Goal: Information Seeking & Learning: Compare options

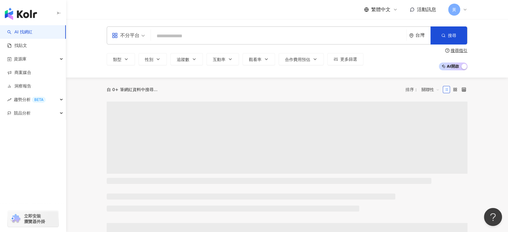
click at [254, 37] on input "search" at bounding box center [278, 35] width 251 height 11
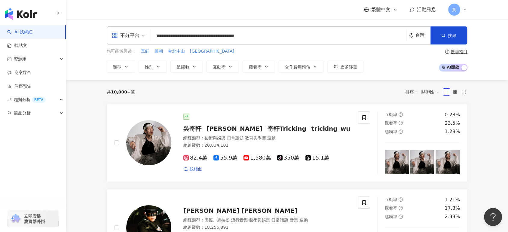
click at [352, 38] on input "**********" at bounding box center [278, 35] width 251 height 11
drag, startPoint x: 216, startPoint y: 32, endPoint x: 116, endPoint y: 31, distance: 99.2
click at [116, 31] on div "**********" at bounding box center [287, 35] width 361 height 18
click at [447, 36] on button "搜尋" at bounding box center [448, 35] width 37 height 18
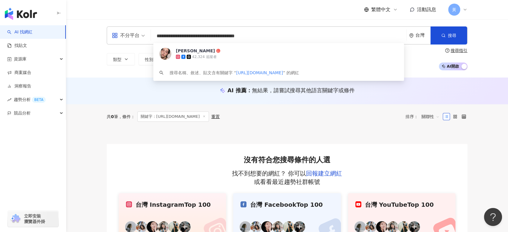
drag, startPoint x: 285, startPoint y: 35, endPoint x: 106, endPoint y: 41, distance: 179.3
click at [106, 41] on div "**********" at bounding box center [287, 48] width 385 height 44
paste input "search"
type input "**********"
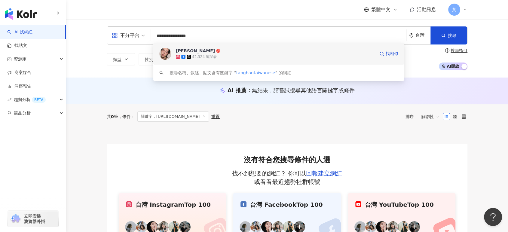
click at [217, 55] on div "42,324 追蹤者" at bounding box center [275, 57] width 199 height 6
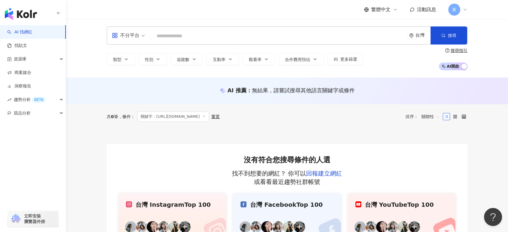
paste input "**********"
type input "**********"
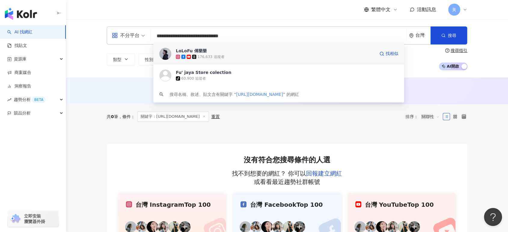
click at [269, 52] on span "LoLoFu 傅樂樂" at bounding box center [275, 51] width 199 height 6
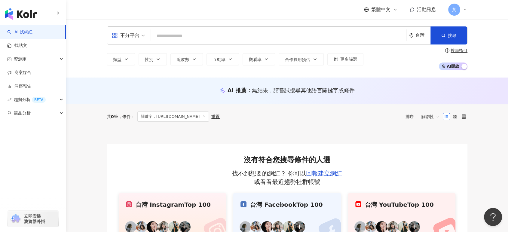
paste input "**********"
type input "**********"
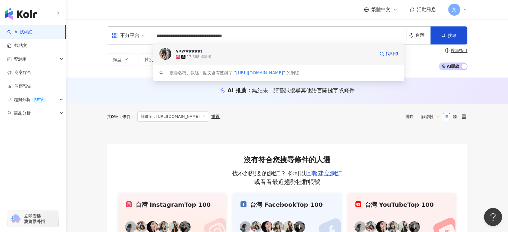
click at [251, 54] on div "17,668 追蹤者" at bounding box center [275, 57] width 199 height 6
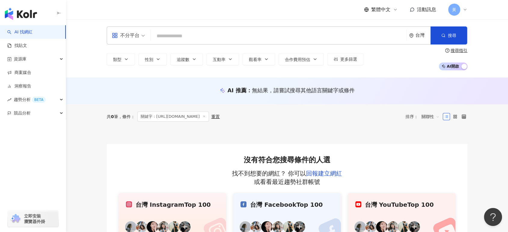
paste input "**********"
type input "**********"
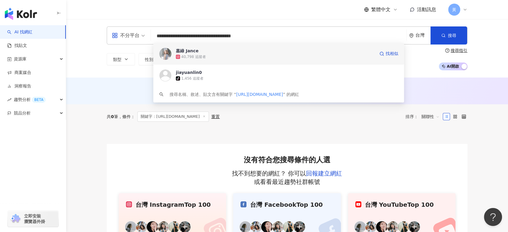
click at [269, 55] on div "40,798 追蹤者" at bounding box center [275, 57] width 199 height 6
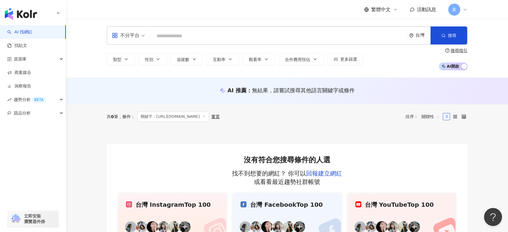
paste input "**********"
type input "**********"
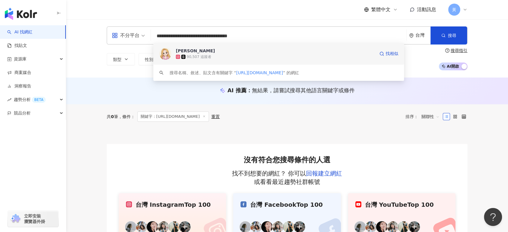
click at [210, 58] on div "90,507 追蹤者" at bounding box center [275, 57] width 199 height 6
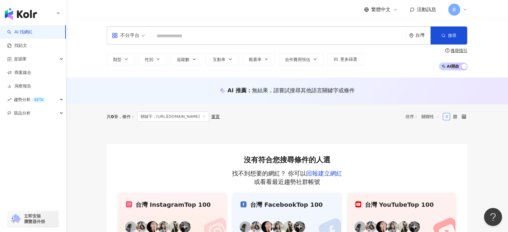
paste input "**********"
type input "**********"
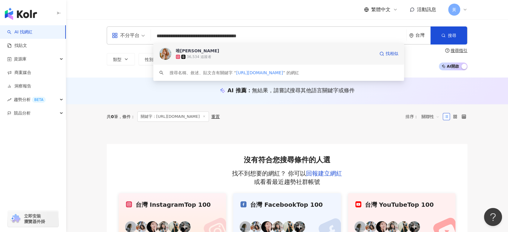
click at [265, 48] on span "唯[PERSON_NAME]" at bounding box center [275, 51] width 199 height 6
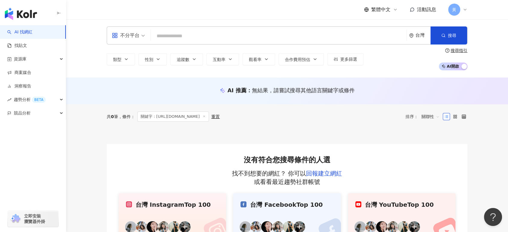
paste input "**********"
type input "**********"
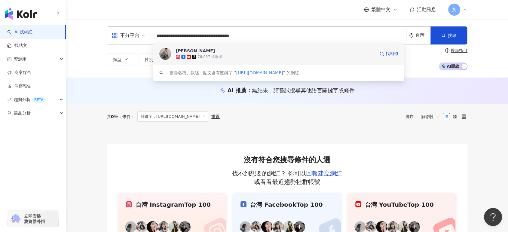
click at [247, 53] on span "陳韋利" at bounding box center [275, 51] width 199 height 6
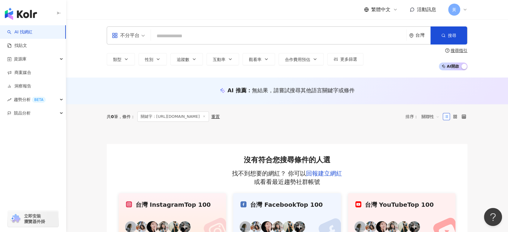
paste input "**********"
type input "**********"
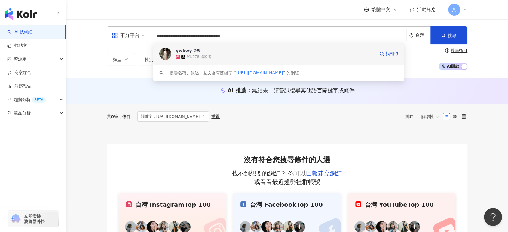
click at [279, 54] on div "91,278 追蹤者" at bounding box center [275, 57] width 199 height 6
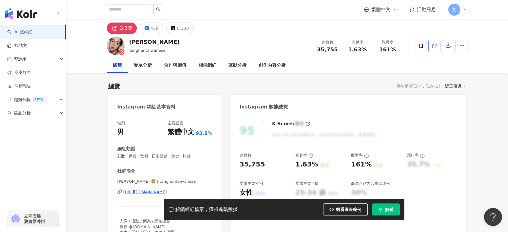
click at [435, 46] on icon at bounding box center [434, 45] width 5 height 5
drag, startPoint x: 352, startPoint y: 50, endPoint x: 369, endPoint y: 50, distance: 17.4
click at [369, 50] on div "互動率 1.63%" at bounding box center [357, 45] width 30 height 13
copy span "1.63%"
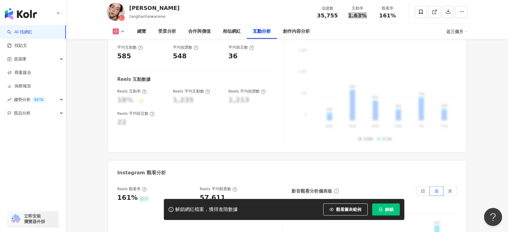
scroll to position [1269, 0]
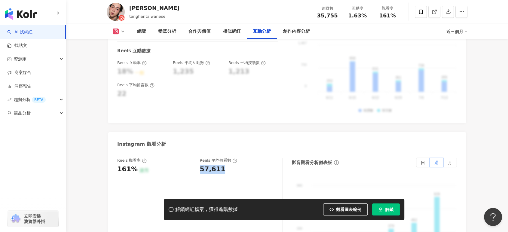
drag, startPoint x: 201, startPoint y: 155, endPoint x: 225, endPoint y: 154, distance: 23.8
click at [225, 165] on div "57,611" at bounding box center [238, 169] width 77 height 9
copy div "57,611"
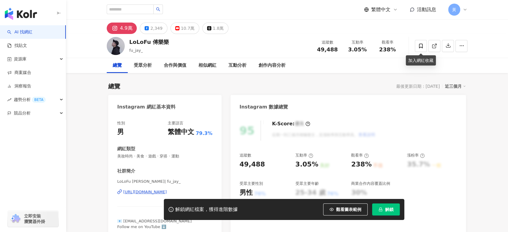
click at [367, 50] on div "3.05%" at bounding box center [357, 50] width 23 height 6
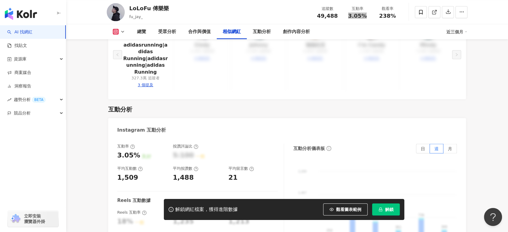
scroll to position [1269, 0]
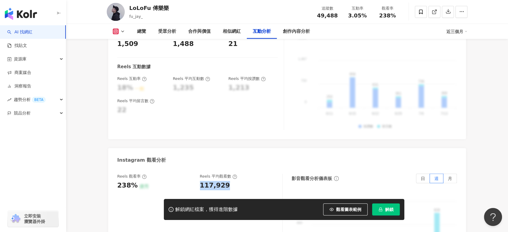
drag, startPoint x: 209, startPoint y: 179, endPoint x: 227, endPoint y: 178, distance: 17.8
click at [227, 181] on div "117,929" at bounding box center [238, 185] width 77 height 9
copy div "117,929"
click at [434, 12] on icon at bounding box center [434, 11] width 5 height 5
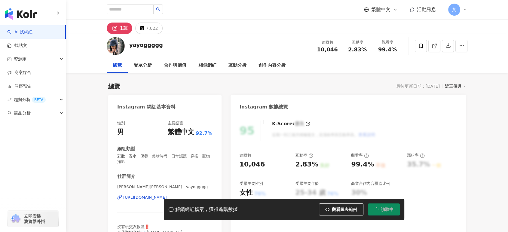
click at [370, 50] on div "互動率 2.83%" at bounding box center [357, 45] width 30 height 13
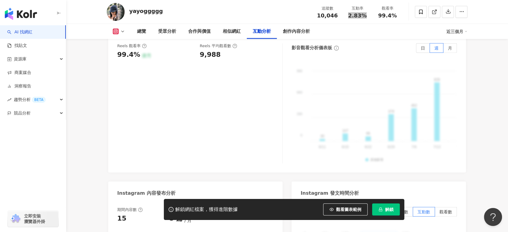
scroll to position [1302, 0]
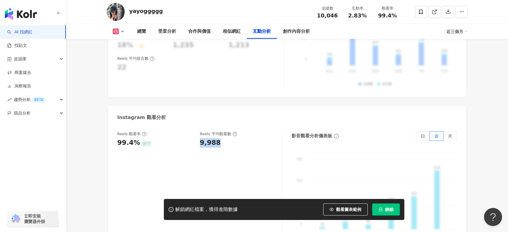
drag, startPoint x: 198, startPoint y: 117, endPoint x: 218, endPoint y: 115, distance: 20.5
click at [218, 131] on div "Reels 觀看率 99.4% 優秀 Reels 平均觀看數 9,988" at bounding box center [196, 139] width 159 height 16
copy div "9,988"
click at [433, 13] on icon at bounding box center [434, 11] width 5 height 5
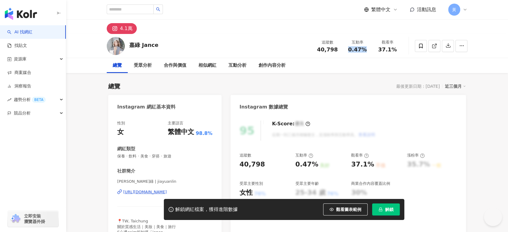
drag, startPoint x: 349, startPoint y: 49, endPoint x: 371, endPoint y: 50, distance: 21.3
click at [371, 50] on div "互動率 0.47%" at bounding box center [357, 45] width 30 height 13
click at [381, 117] on div "95 K-Score : 優良 近期一到三個月積極發文，且漲粉率與互動率高。 查看說明 追蹤數 40,798 互動率 0.47% 良好 觀看率 37.1% 不…" at bounding box center [348, 182] width 235 height 135
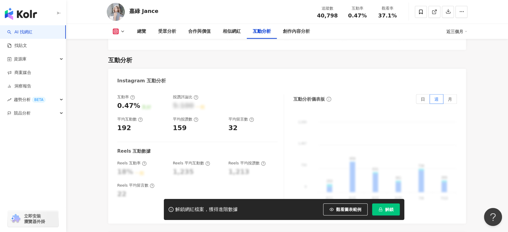
scroll to position [1336, 0]
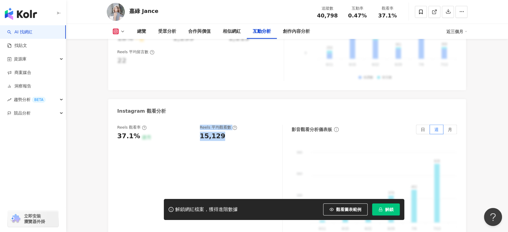
drag, startPoint x: 211, startPoint y: 109, endPoint x: 222, endPoint y: 108, distance: 11.5
click at [222, 125] on div "Reels 觀看率 37.1% 優秀 Reels 平均觀看數 15,129" at bounding box center [196, 133] width 159 height 16
click at [200, 132] on div "15,129" at bounding box center [213, 136] width 26 height 9
drag, startPoint x: 199, startPoint y: 110, endPoint x: 225, endPoint y: 109, distance: 25.9
click at [225, 125] on div "Reels 觀看率 37.1% 優秀 Reels 平均觀看數 15,129" at bounding box center [196, 133] width 159 height 16
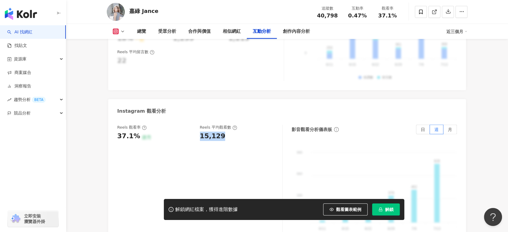
copy div "15,129"
click at [434, 11] on icon at bounding box center [434, 11] width 5 height 5
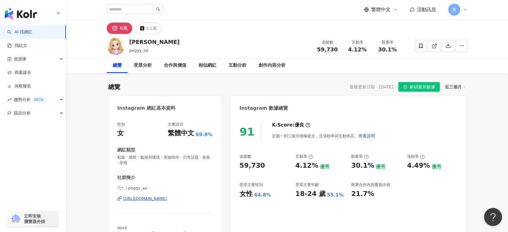
drag, startPoint x: 349, startPoint y: 52, endPoint x: 366, endPoint y: 50, distance: 17.2
click at [366, 50] on div "4.12%" at bounding box center [357, 50] width 23 height 6
copy span "4.12%"
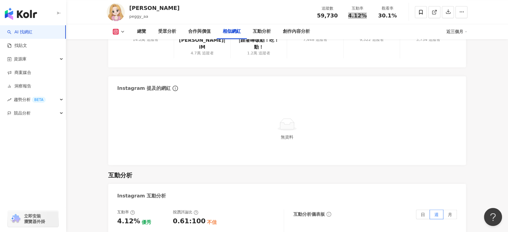
scroll to position [1236, 0]
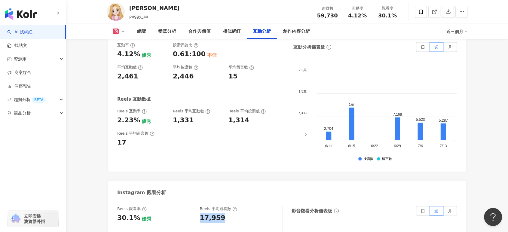
drag, startPoint x: 199, startPoint y: 216, endPoint x: 222, endPoint y: 213, distance: 23.9
copy div "17,959"
click at [436, 13] on icon at bounding box center [434, 11] width 5 height 5
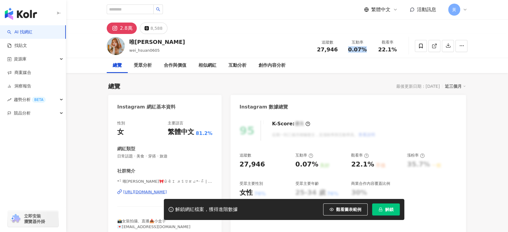
drag, startPoint x: 366, startPoint y: 61, endPoint x: 365, endPoint y: 52, distance: 9.4
click at [365, 52] on div "0.07%" at bounding box center [357, 50] width 23 height 6
click at [436, 47] on icon at bounding box center [434, 45] width 5 height 5
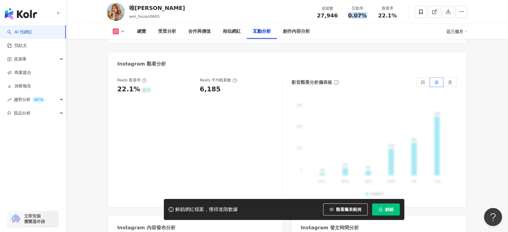
scroll to position [1336, 0]
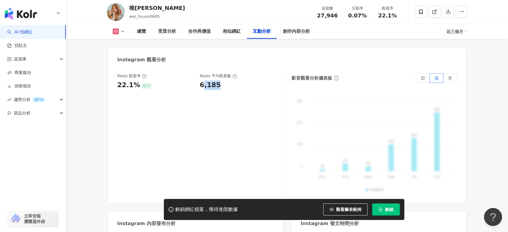
drag, startPoint x: 202, startPoint y: 76, endPoint x: 220, endPoint y: 79, distance: 18.5
click at [220, 81] on div "6,185" at bounding box center [238, 85] width 77 height 9
drag, startPoint x: 200, startPoint y: 75, endPoint x: 221, endPoint y: 78, distance: 21.5
click at [221, 81] on div "6,185" at bounding box center [238, 85] width 77 height 9
copy div "6,185"
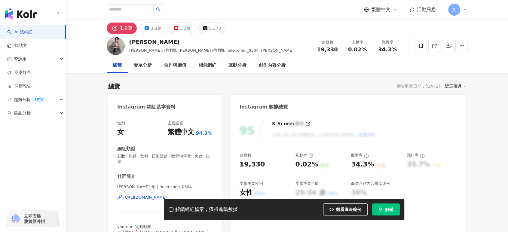
click at [367, 50] on div "互動率 0.02%" at bounding box center [357, 45] width 30 height 13
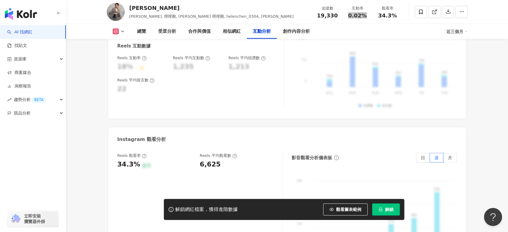
scroll to position [1269, 0]
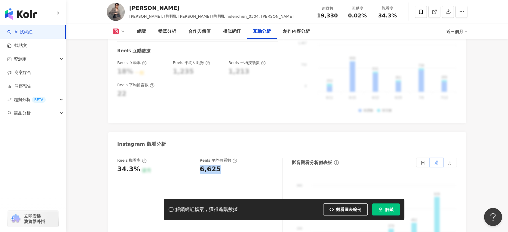
drag, startPoint x: 200, startPoint y: 155, endPoint x: 217, endPoint y: 155, distance: 16.5
click at [217, 165] on div "6,625" at bounding box center [210, 169] width 21 height 9
copy div "6,625"
click at [430, 13] on link at bounding box center [434, 12] width 12 height 12
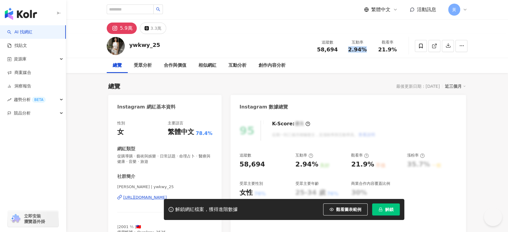
drag, startPoint x: 349, startPoint y: 50, endPoint x: 368, endPoint y: 50, distance: 18.3
click at [368, 50] on div "2.94%" at bounding box center [357, 50] width 23 height 6
copy span "2.94%"
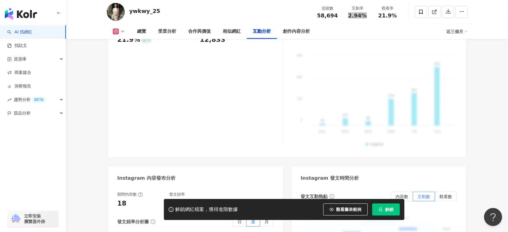
scroll to position [1369, 0]
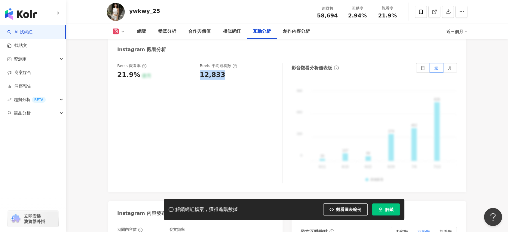
drag, startPoint x: 199, startPoint y: 69, endPoint x: 222, endPoint y: 68, distance: 23.5
click at [222, 68] on div "Reels 觀看率 21.9% 優秀 [PERSON_NAME] 平均觀看數 12,833" at bounding box center [196, 71] width 159 height 16
copy div "12,833"
click at [433, 11] on icon at bounding box center [434, 11] width 5 height 5
